Goal: Task Accomplishment & Management: Use online tool/utility

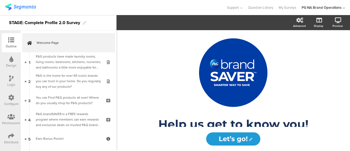
click at [12, 8] on img at bounding box center [20, 7] width 31 height 7
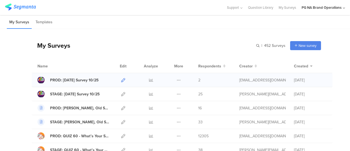
click at [121, 79] on icon at bounding box center [123, 80] width 4 height 4
click at [121, 109] on icon at bounding box center [123, 108] width 4 height 4
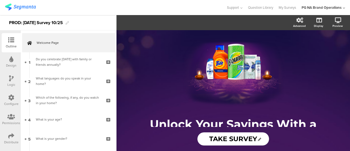
click at [8, 101] on div "Configure" at bounding box center [11, 103] width 14 height 5
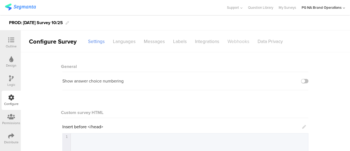
click at [230, 38] on div "Webhooks" at bounding box center [238, 42] width 30 height 10
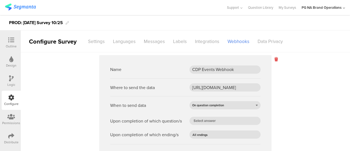
click at [274, 60] on icon at bounding box center [275, 59] width 3 height 6
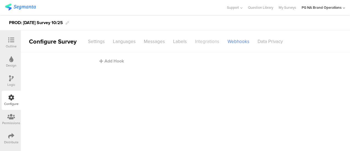
click at [197, 42] on div "Integrations" at bounding box center [207, 42] width 33 height 10
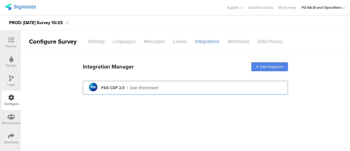
click at [132, 88] on div "User Enrichment" at bounding box center [144, 88] width 28 height 6
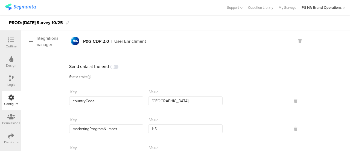
click at [31, 41] on icon at bounding box center [31, 41] width 4 height 4
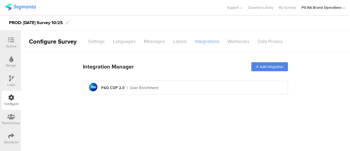
click at [199, 41] on div "Integrations" at bounding box center [207, 42] width 33 height 10
click at [24, 8] on img at bounding box center [20, 7] width 31 height 7
